Goal: Task Accomplishment & Management: Complete application form

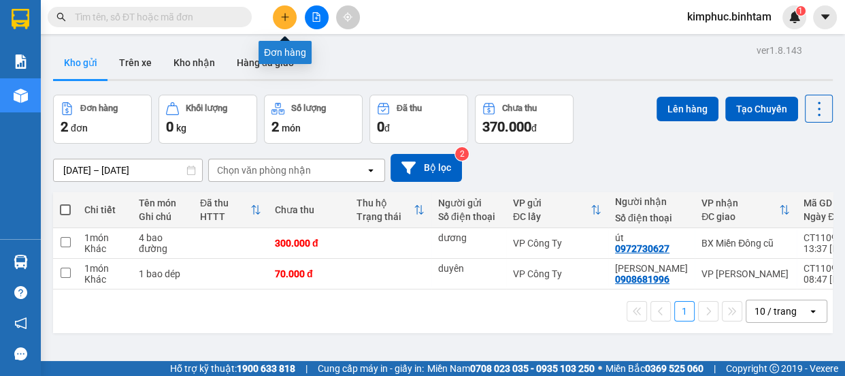
click at [279, 16] on button at bounding box center [285, 17] width 24 height 24
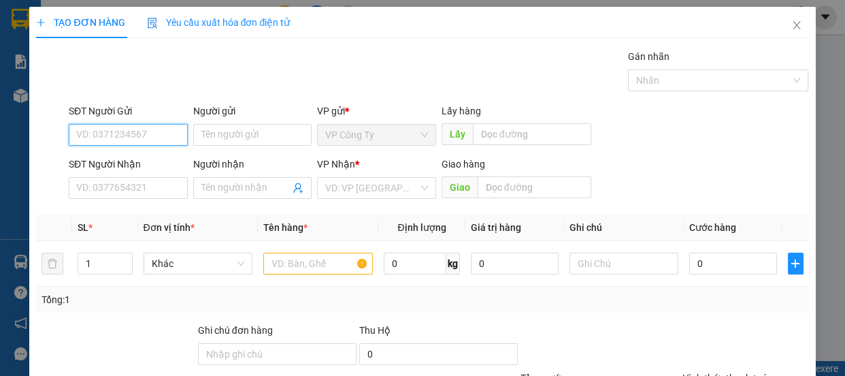
click at [159, 139] on input "SĐT Người Gửi" at bounding box center [128, 135] width 119 height 22
click at [161, 139] on input "0978554659" at bounding box center [128, 135] width 119 height 22
click at [158, 128] on input "0978554659" at bounding box center [128, 135] width 119 height 22
type input "0978554659"
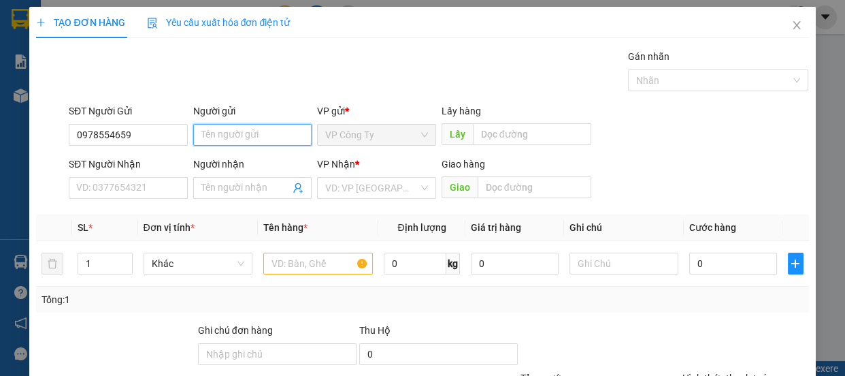
click at [215, 129] on input "Người gửi" at bounding box center [252, 135] width 119 height 22
type input "thảo"
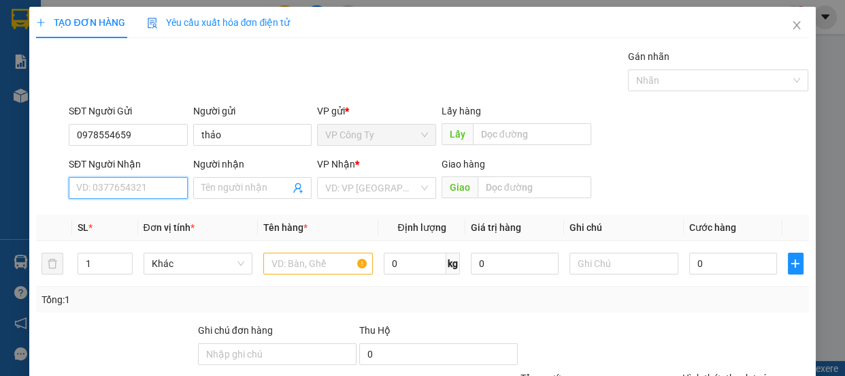
click at [128, 184] on input "SĐT Người Nhận" at bounding box center [128, 188] width 119 height 22
click at [143, 189] on input "0839191120" at bounding box center [128, 188] width 119 height 22
type input "0839191120"
click at [220, 195] on input "Người nhận" at bounding box center [245, 187] width 89 height 15
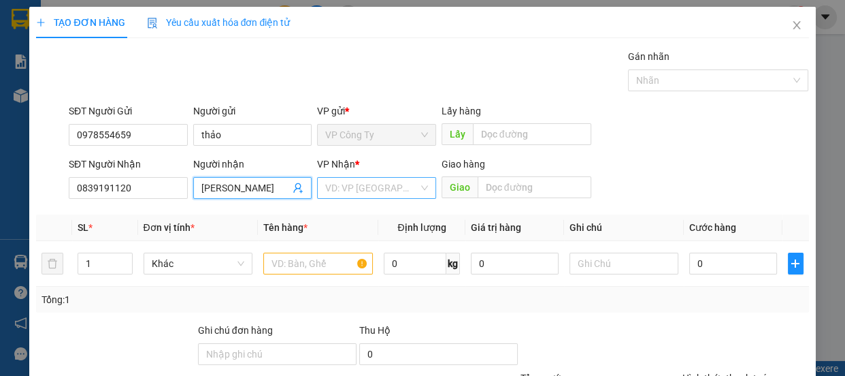
type input "[PERSON_NAME]"
click at [353, 186] on input "search" at bounding box center [371, 188] width 93 height 20
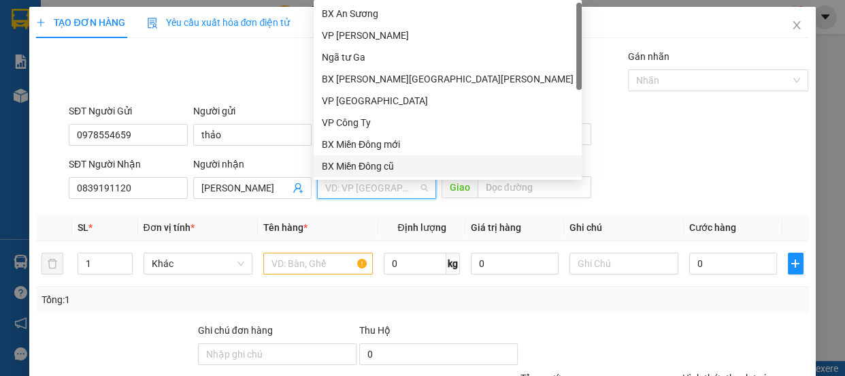
click at [373, 163] on div "BX Miền Đông cũ" at bounding box center [448, 166] width 252 height 15
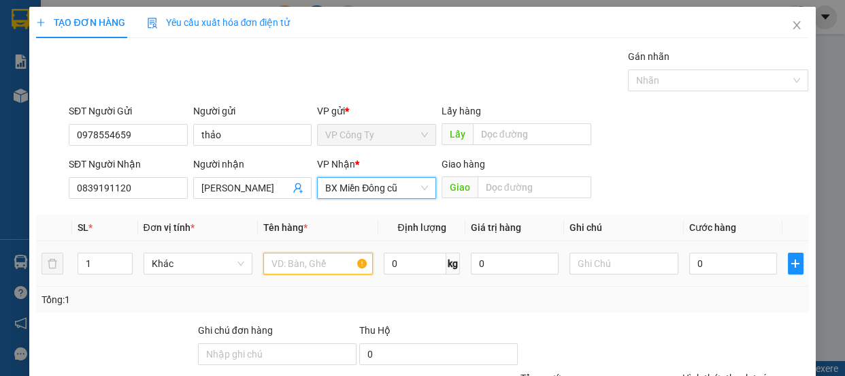
click at [321, 259] on input "text" at bounding box center [318, 263] width 110 height 22
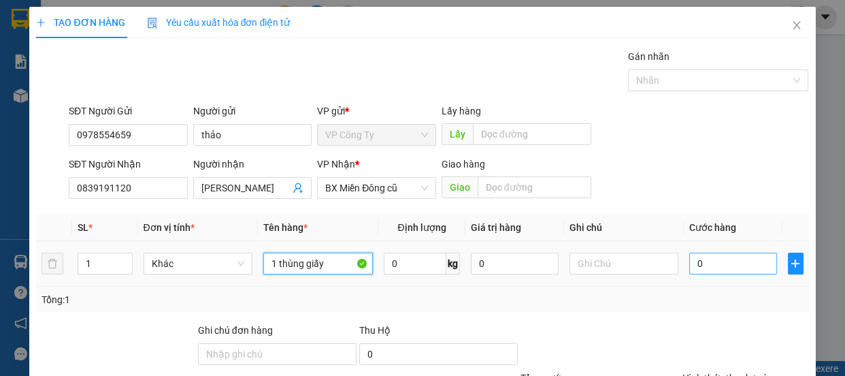
type input "1 thùng giấy"
click at [689, 263] on input "0" at bounding box center [733, 263] width 88 height 22
type input "7"
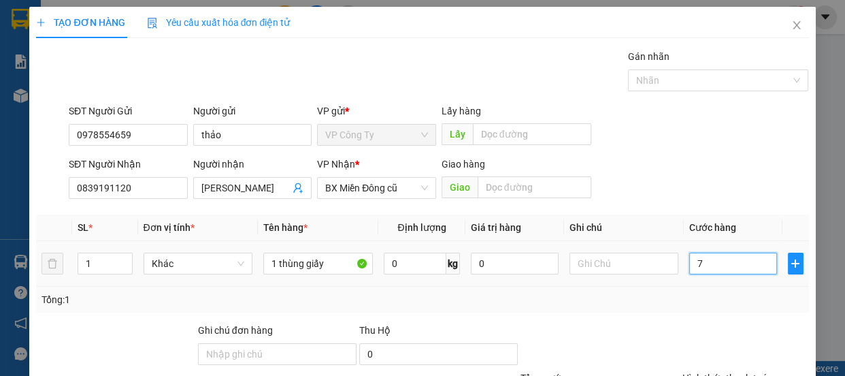
type input "70"
type input "700"
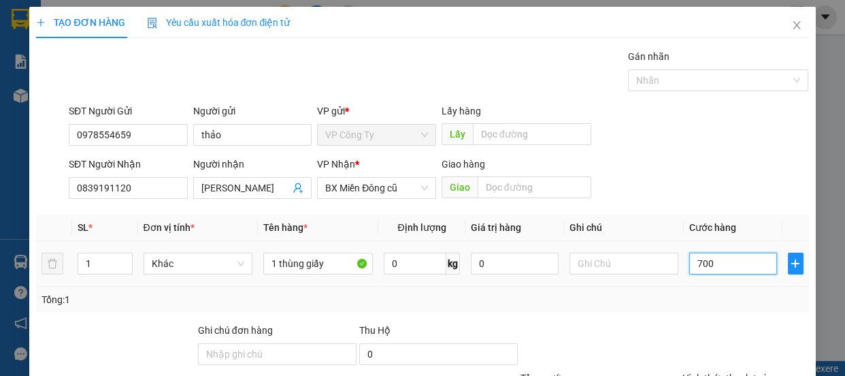
type input "700"
type input "7.000"
type input "70.000"
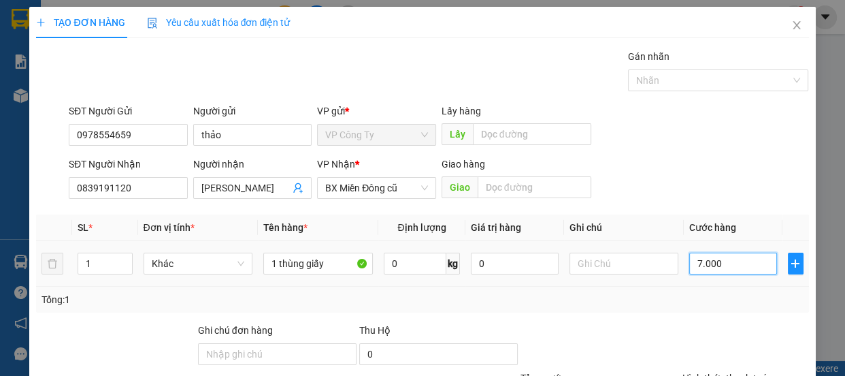
type input "70.000"
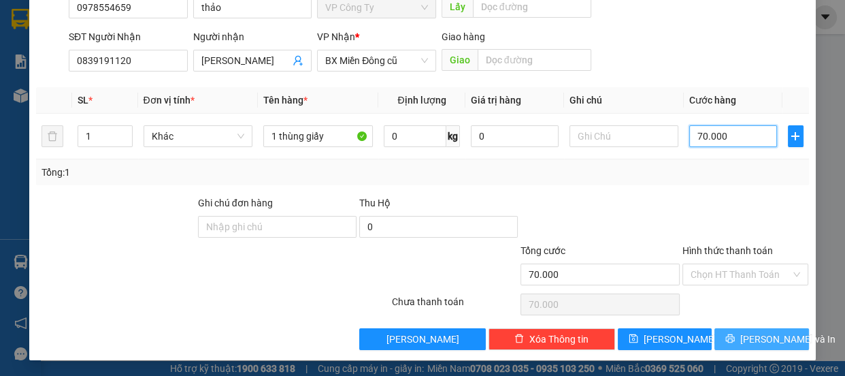
type input "70.000"
click at [734, 336] on icon "printer" at bounding box center [730, 338] width 9 height 9
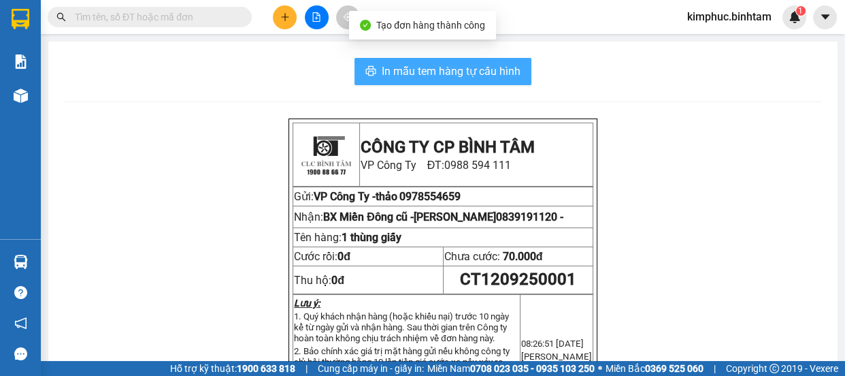
click at [489, 78] on span "In mẫu tem hàng tự cấu hình" at bounding box center [451, 71] width 139 height 17
click at [488, 77] on span "In mẫu tem hàng tự cấu hình" at bounding box center [451, 71] width 139 height 17
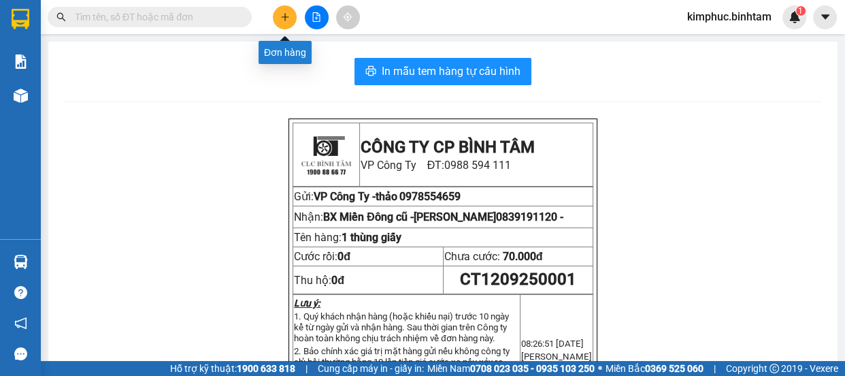
click at [290, 20] on button at bounding box center [285, 17] width 24 height 24
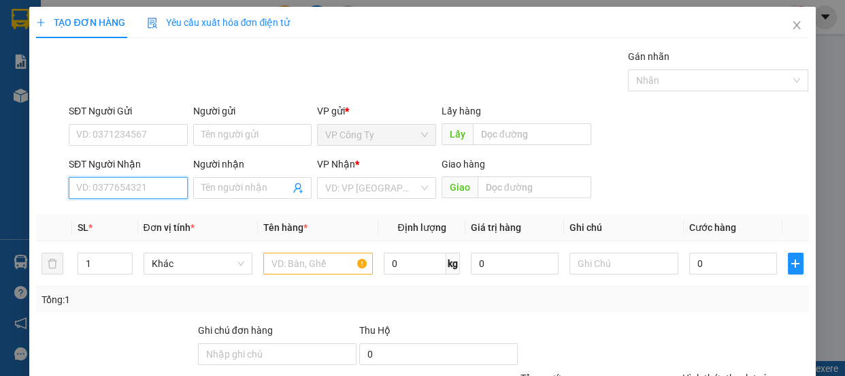
click at [147, 185] on input "SĐT Người Nhận" at bounding box center [128, 188] width 119 height 22
type input "9"
type input "0907871700"
click at [153, 184] on input "0907871700" at bounding box center [128, 188] width 119 height 22
click at [151, 183] on input "0907871700" at bounding box center [128, 188] width 119 height 22
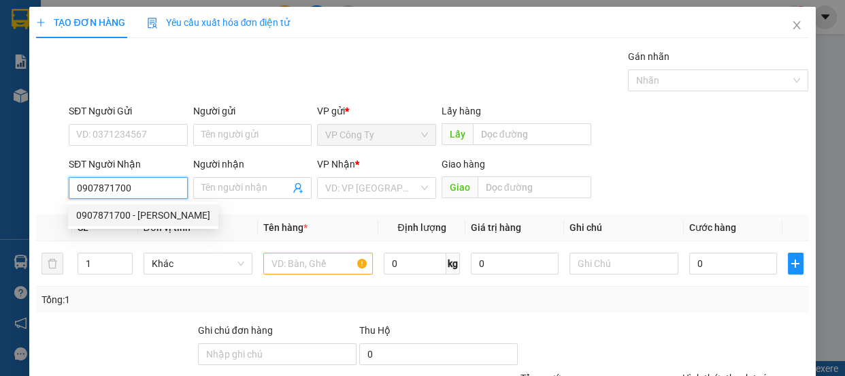
click at [129, 215] on div "0907871700 - [PERSON_NAME]" at bounding box center [143, 215] width 134 height 15
type input "vân anh"
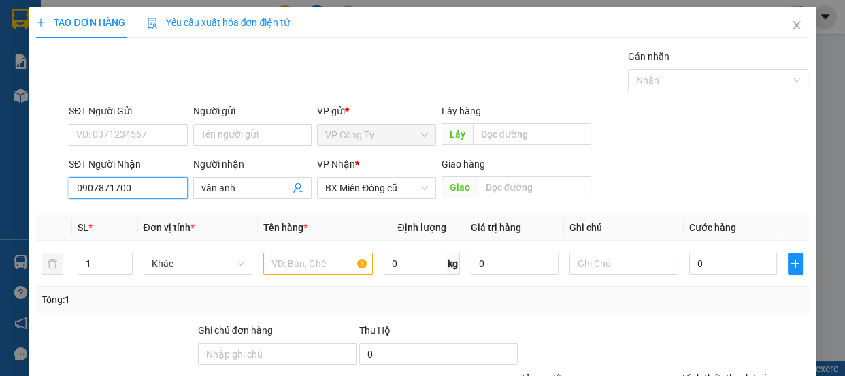
type input "40.000"
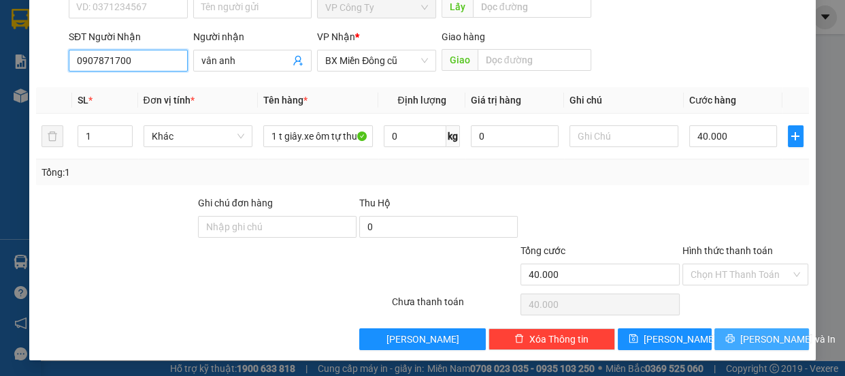
type input "0907871700"
click at [753, 333] on span "[PERSON_NAME] và In" at bounding box center [787, 338] width 95 height 15
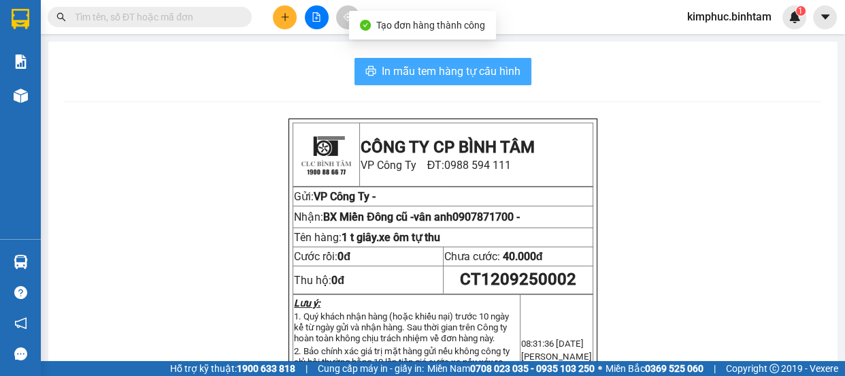
click at [459, 78] on span "In mẫu tem hàng tự cấu hình" at bounding box center [451, 71] width 139 height 17
